Goal: Task Accomplishment & Management: Complete application form

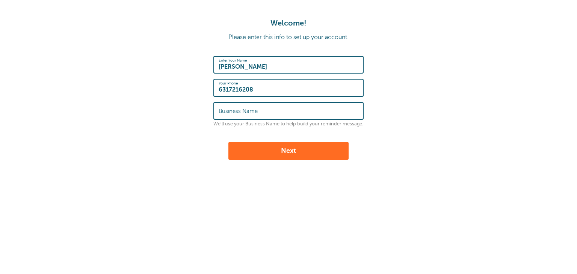
click at [237, 112] on label "Business Name" at bounding box center [237, 111] width 39 height 7
click at [237, 112] on input "Business Name" at bounding box center [288, 111] width 140 height 16
type input "Healthy Minds"
click at [286, 157] on button "Next" at bounding box center [288, 151] width 120 height 18
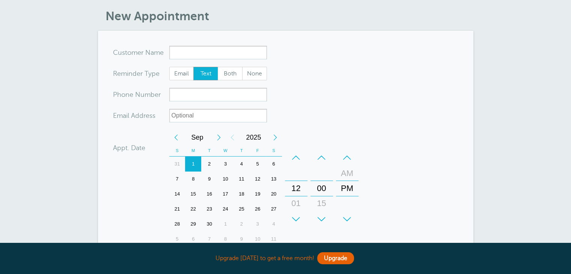
scroll to position [38, 0]
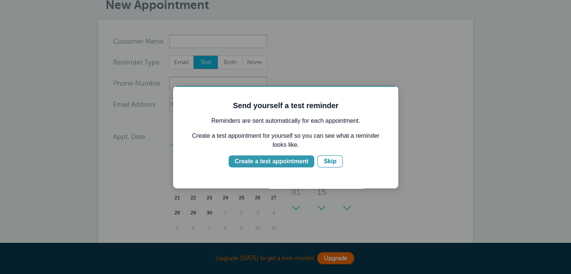
click at [267, 163] on div "Create a test appointment" at bounding box center [272, 161] width 74 height 9
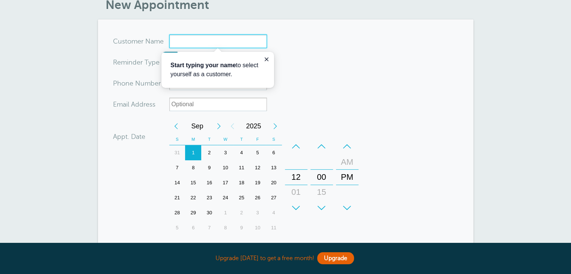
scroll to position [0, 0]
click at [360, 75] on form "You are creating a new customer. To use an existing customer select one from th…" at bounding box center [285, 189] width 345 height 308
click at [428, 96] on form "You are creating a new customer. To use an existing customer select one from th…" at bounding box center [285, 189] width 345 height 308
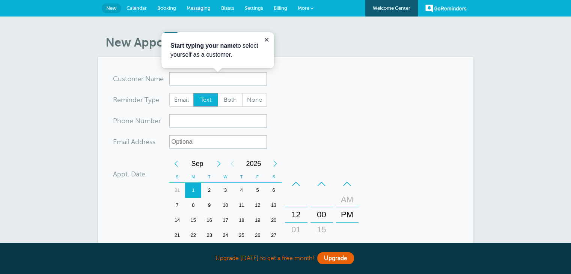
click at [199, 8] on span "Messaging" at bounding box center [199, 8] width 24 height 6
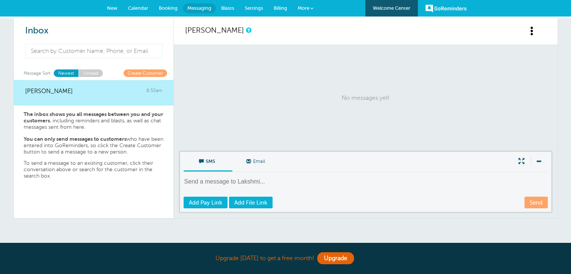
click at [168, 7] on span "Booking" at bounding box center [168, 8] width 19 height 6
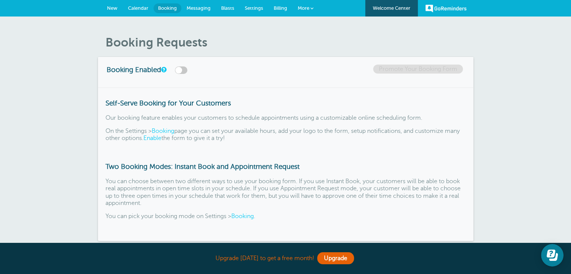
click at [206, 7] on span "Messaging" at bounding box center [199, 8] width 24 height 6
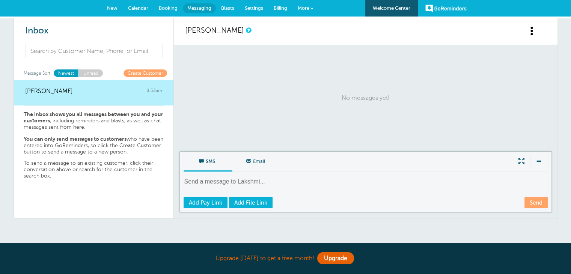
click at [216, 181] on textarea at bounding box center [367, 187] width 366 height 18
click at [220, 180] on textarea "To enrich screen reader interactions, please activate Accessibility in Grammarl…" at bounding box center [367, 187] width 366 height 18
click at [260, 184] on textarea "To enrich screen reader interactions, please activate Accessibility in Grammarl…" at bounding box center [367, 187] width 366 height 18
type textarea "H"
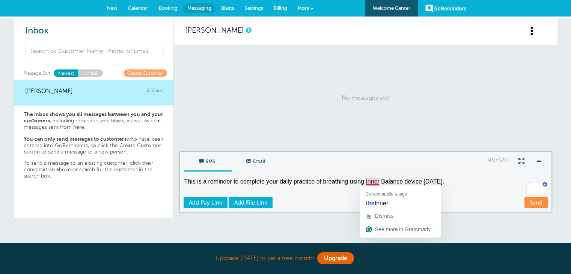
click at [366, 182] on textarea "This is a reminder to complete your daily practice of breathing using Inner Bal…" at bounding box center [367, 187] width 366 height 18
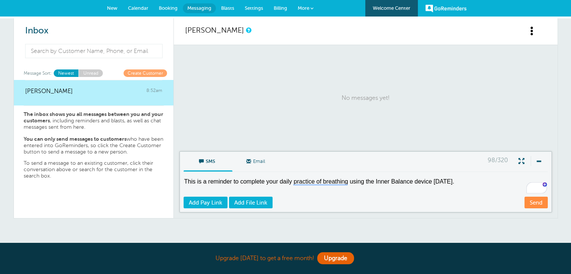
click at [464, 179] on textarea "This is a reminder to complete your daily practice of breathing using the Inner…" at bounding box center [367, 187] width 366 height 18
type textarea "This is a reminder to complete your daily practice of breathing using the Inner…"
click at [531, 203] on link "Send" at bounding box center [535, 203] width 23 height 12
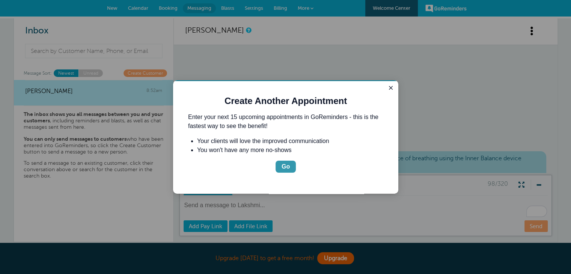
click at [282, 169] on div "Go" at bounding box center [286, 166] width 8 height 9
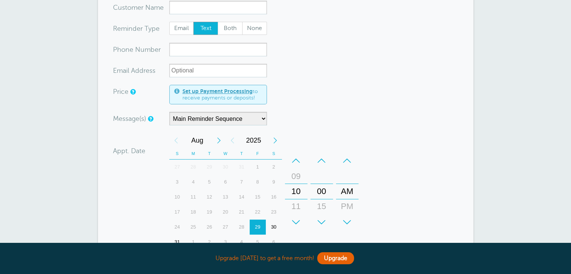
scroll to position [113, 0]
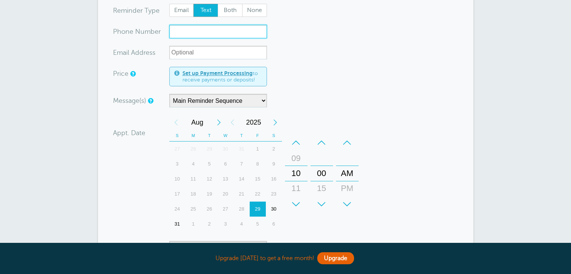
click at [200, 36] on input "xxx-no-autofill" at bounding box center [218, 32] width 98 height 14
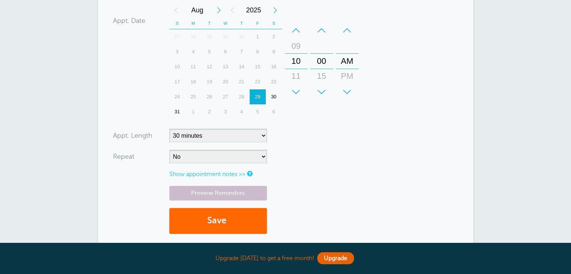
scroll to position [263, 0]
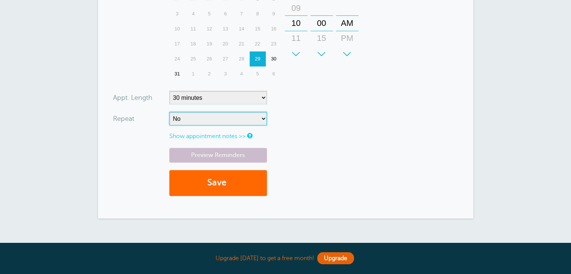
click at [248, 121] on select "No Daily Weekly Every 2 weeks Every 3 weeks Every 4 weeks Monthly Every 5 weeks…" at bounding box center [218, 119] width 98 height 14
select select "RRULE:FREQ=DAILY"
click at [169, 112] on select "No Daily Weekly Every 2 weeks Every 3 weeks Every 4 weeks Monthly Every 5 weeks…" at bounding box center [218, 119] width 98 height 14
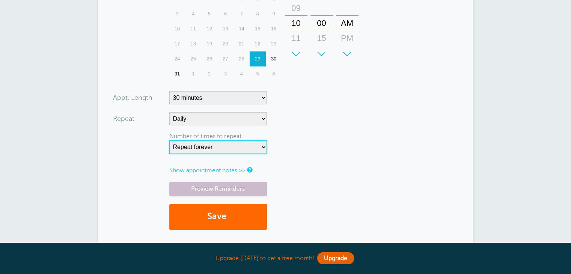
click at [249, 147] on select "Repeat forever 2 3 4 5 6 7 8 9 10 11 12 13 14 15 16 17 18 19 20" at bounding box center [218, 147] width 98 height 14
select select "20"
click at [169, 140] on select "Repeat forever 2 3 4 5 6 7 8 9 10 11 12 13 14 15 16 17 18 19 20" at bounding box center [218, 147] width 98 height 14
click at [331, 152] on form "You are creating a new customer. To use an existing customer select one from th…" at bounding box center [285, 35] width 345 height 405
click at [234, 149] on select "Repeat forever 2 3 4 5 6 7 8 9 10 11 12 13 14 15 16 17 18 19 20" at bounding box center [218, 147] width 98 height 14
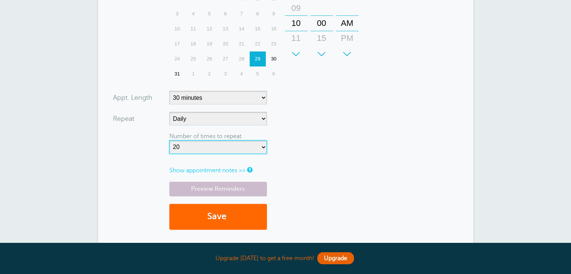
click at [169, 140] on select "Repeat forever 2 3 4 5 6 7 8 9 10 11 12 13 14 15 16 17 18 19 20" at bounding box center [218, 147] width 98 height 14
click at [360, 158] on form "You are creating a new customer. To use an existing customer select one from th…" at bounding box center [285, 35] width 345 height 405
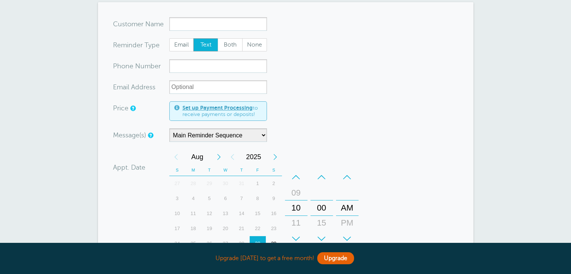
scroll to position [75, 0]
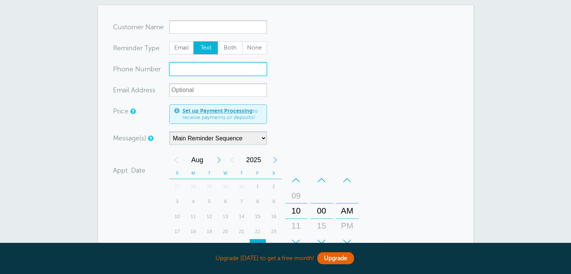
click at [195, 69] on input "xxx-no-autofill" at bounding box center [218, 69] width 98 height 14
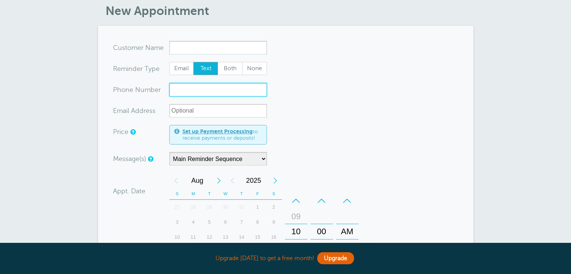
scroll to position [38, 0]
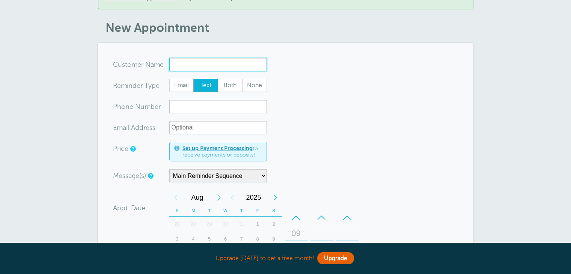
click at [205, 65] on input "x-no-autofill" at bounding box center [218, 65] width 98 height 14
type input "j"
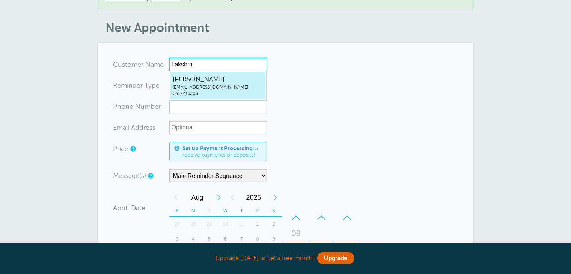
click at [203, 90] on span "lnair3@asu.edu" at bounding box center [218, 87] width 90 height 6
type input "LakshmiNairlnair3@asu.edu6317216208"
type input "Lakshmi Nair"
type input "6317216208"
type input "lnair3@asu.edu"
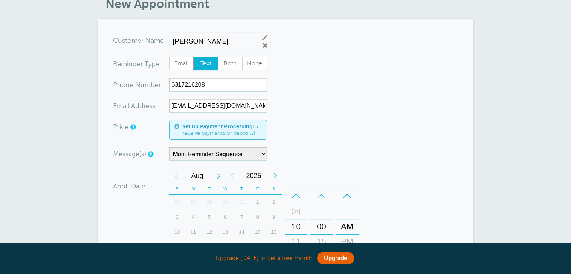
scroll to position [75, 0]
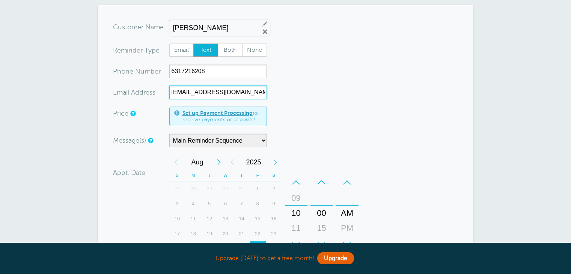
drag, startPoint x: 219, startPoint y: 95, endPoint x: 132, endPoint y: 92, distance: 87.1
click at [132, 92] on div "xx-no-autofill Ema il Add ress lnair3@asu.edu" at bounding box center [190, 93] width 154 height 14
click at [332, 128] on form "You are creating a new customer. To use an existing customer select one from th…" at bounding box center [285, 223] width 345 height 407
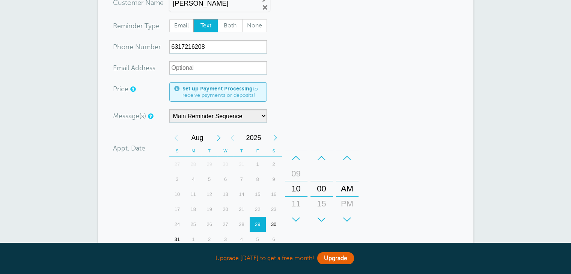
scroll to position [113, 0]
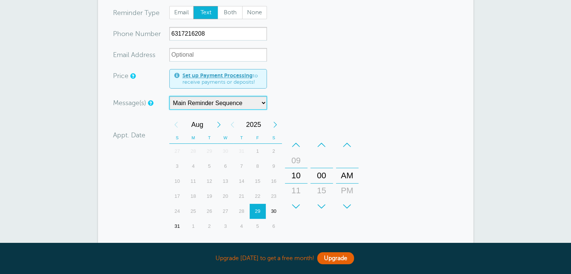
click at [241, 104] on select "Main Reminder Sequence" at bounding box center [218, 103] width 98 height 14
click at [361, 93] on form "You are creating a new customer. To use an existing customer select one from th…" at bounding box center [285, 186] width 345 height 407
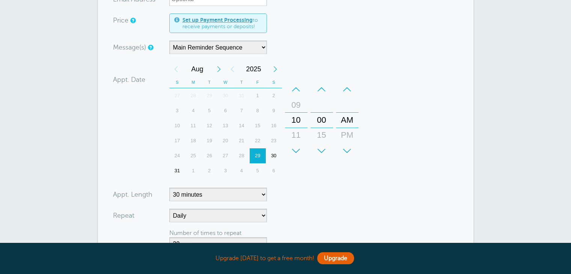
scroll to position [188, 0]
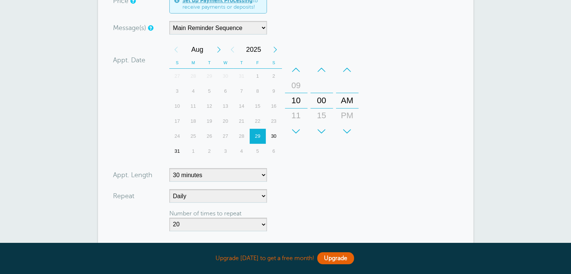
click at [297, 70] on div "–" at bounding box center [296, 69] width 23 height 15
click at [296, 129] on div "+" at bounding box center [296, 131] width 23 height 15
click at [295, 130] on div "+" at bounding box center [296, 131] width 23 height 15
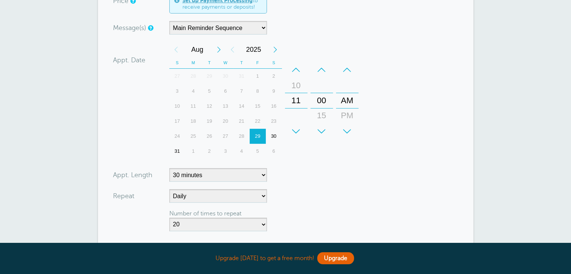
click at [295, 130] on div "+" at bounding box center [296, 131] width 23 height 15
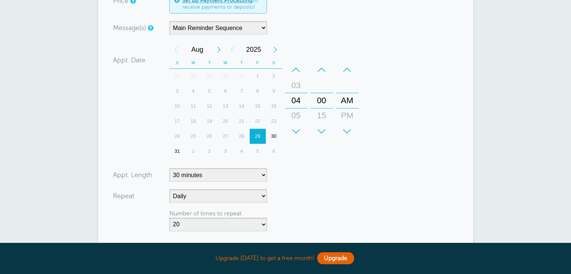
click at [350, 130] on div "+" at bounding box center [347, 131] width 23 height 15
click at [390, 118] on form "You are creating a new customer. To use an existing customer select one from th…" at bounding box center [285, 111] width 345 height 407
click at [365, 169] on form "You are creating a new customer. To use an existing customer select one from th…" at bounding box center [285, 111] width 345 height 407
drag, startPoint x: 328, startPoint y: 185, endPoint x: 334, endPoint y: 206, distance: 21.5
click at [328, 186] on form "You are creating a new customer. To use an existing customer select one from th…" at bounding box center [285, 111] width 345 height 407
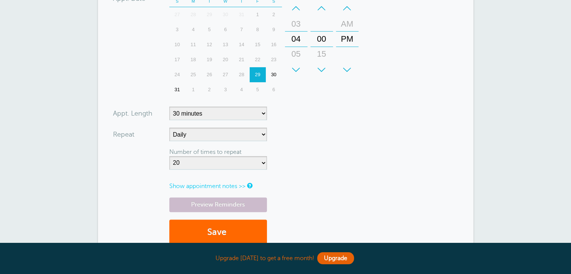
scroll to position [263, 0]
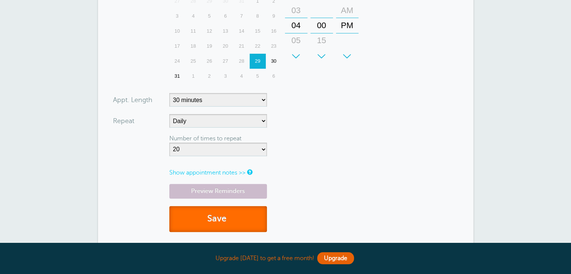
click at [220, 221] on button "Save" at bounding box center [218, 219] width 98 height 26
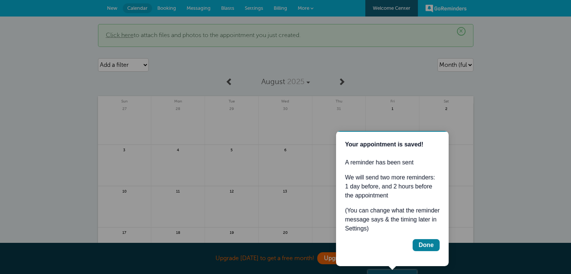
click at [514, 148] on div at bounding box center [494, 137] width 154 height 274
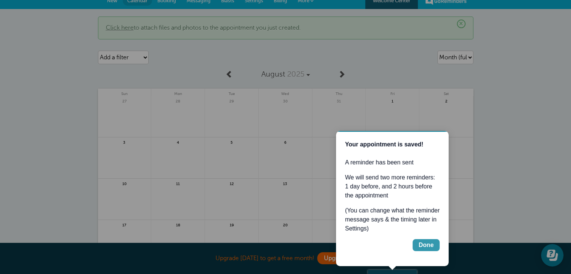
click at [426, 249] on div "Done" at bounding box center [426, 245] width 15 height 9
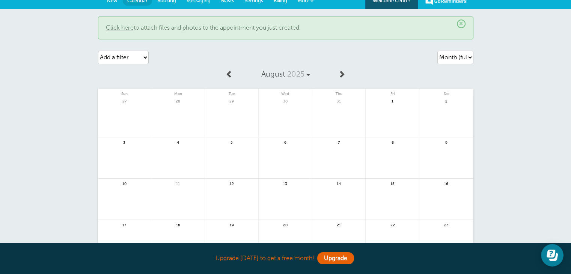
click at [520, 164] on div "× Click here to attach files and photos to the appointment you just created. Ag…" at bounding box center [285, 191] width 571 height 365
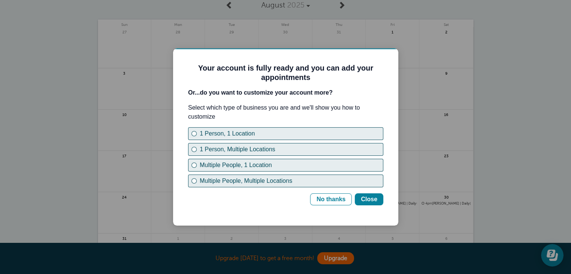
scroll to position [83, 0]
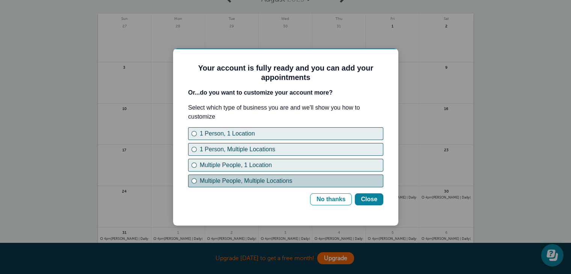
click at [194, 180] on div "Multiple People, Multiple Locations" at bounding box center [194, 180] width 3 height 3
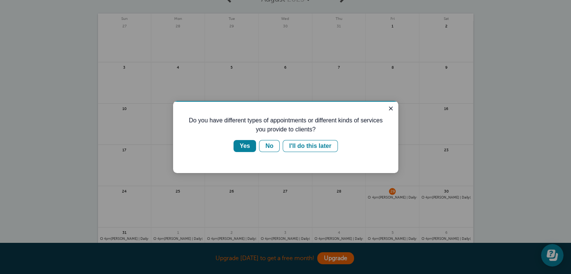
scroll to position [0, 0]
click at [240, 146] on button "Yes" at bounding box center [245, 146] width 23 height 12
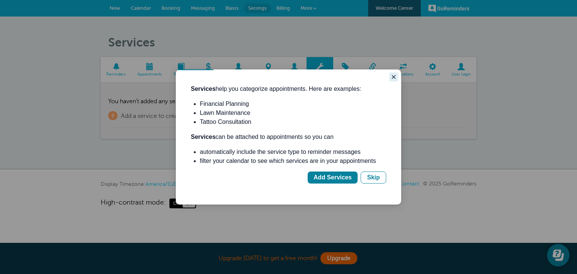
click at [392, 76] on icon "Close guide" at bounding box center [393, 77] width 6 height 6
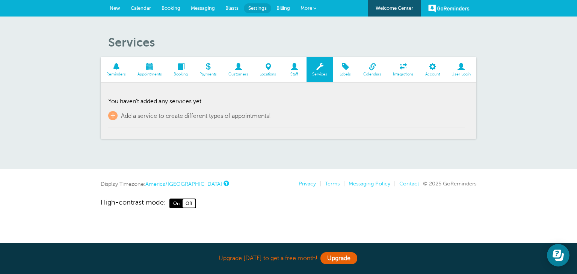
click at [369, 141] on div "Services Reminders Appointments Booking Payments Customers Locations Staff Serv…" at bounding box center [288, 93] width 577 height 153
click at [149, 68] on span at bounding box center [150, 66] width 36 height 7
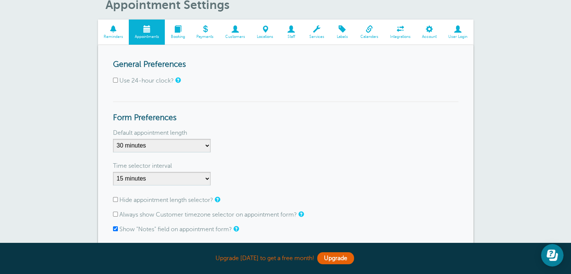
scroll to position [1, 0]
